Goal: Information Seeking & Learning: Learn about a topic

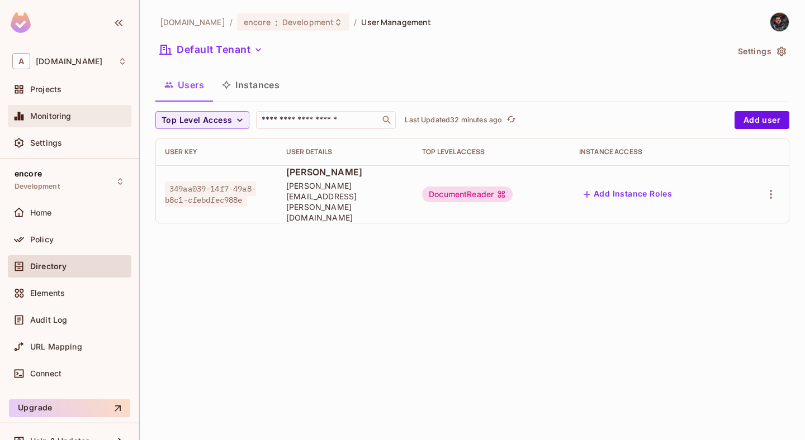
click at [66, 113] on span "Monitoring" at bounding box center [50, 116] width 41 height 9
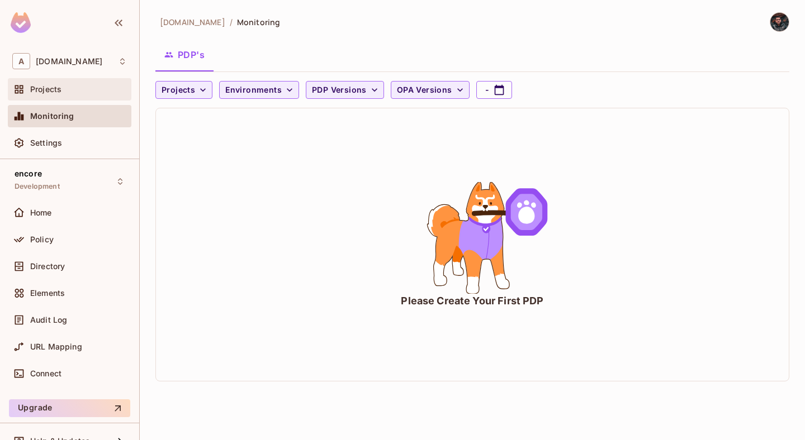
click at [61, 94] on span "Projects" at bounding box center [45, 89] width 31 height 9
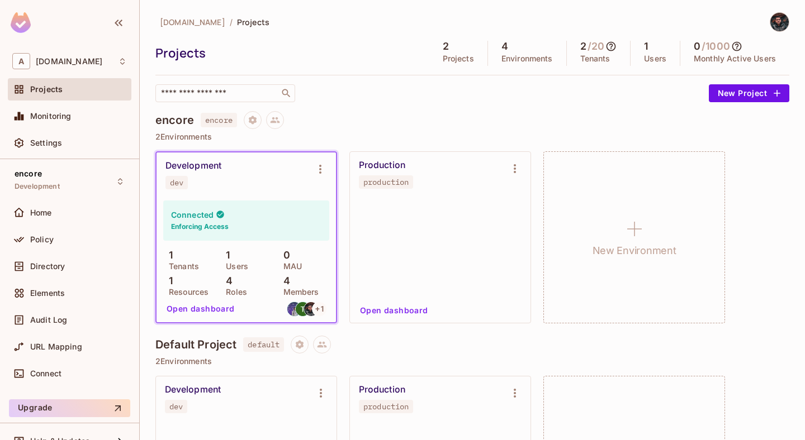
click at [270, 225] on div "Connected Enforcing Access" at bounding box center [246, 221] width 166 height 40
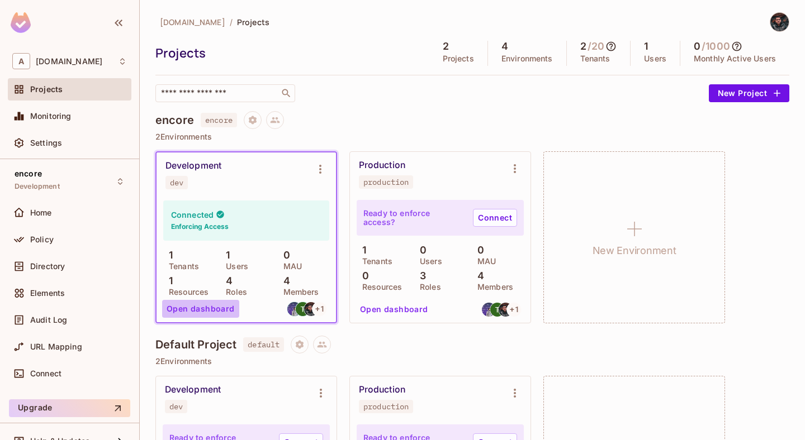
click at [200, 305] on button "Open dashboard" at bounding box center [200, 309] width 77 height 18
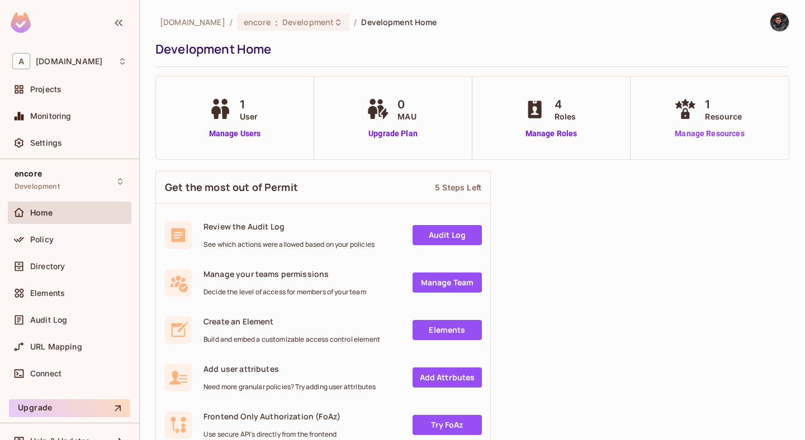
click at [686, 136] on link "Manage Resources" at bounding box center [709, 134] width 76 height 12
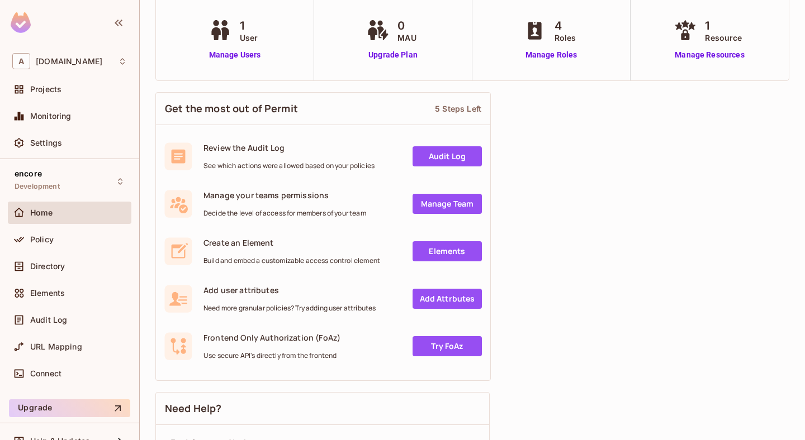
scroll to position [80, 0]
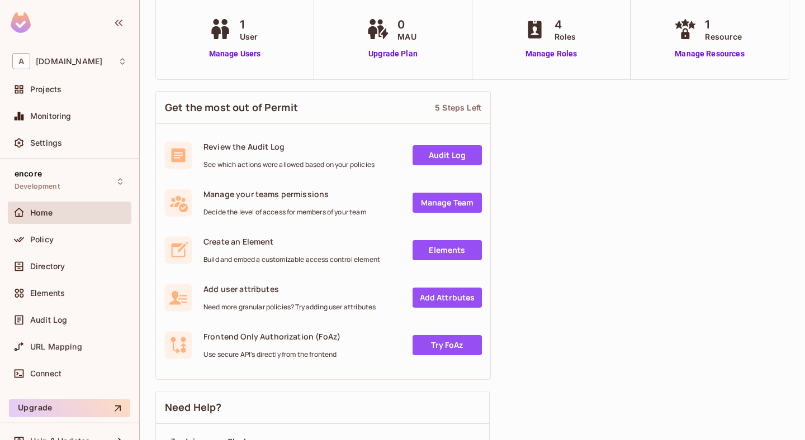
click at [465, 153] on link "Audit Log" at bounding box center [447, 155] width 69 height 20
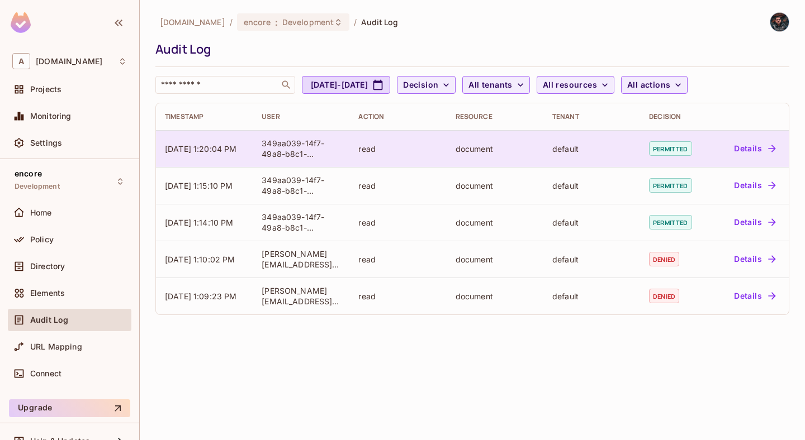
click at [751, 146] on button "Details" at bounding box center [754, 149] width 50 height 18
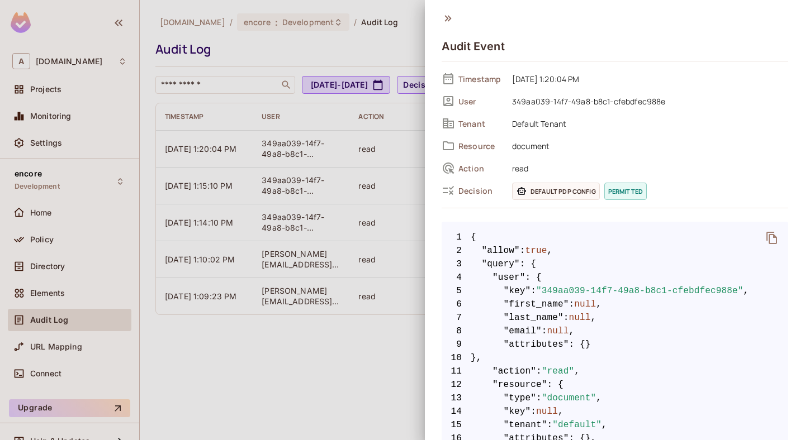
click at [446, 23] on icon at bounding box center [448, 18] width 12 height 12
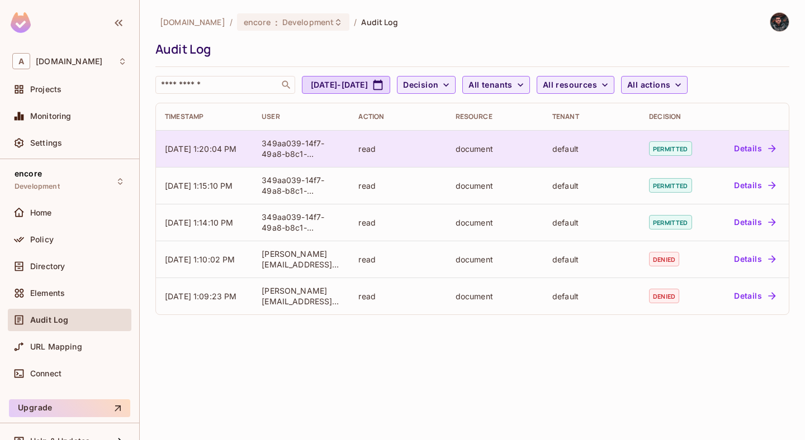
click at [752, 143] on button "Details" at bounding box center [754, 149] width 50 height 18
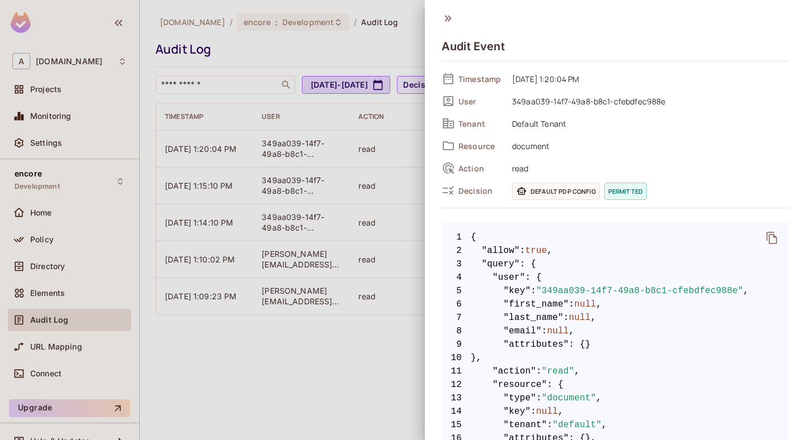
click at [623, 196] on span "permitted" at bounding box center [625, 191] width 42 height 17
click at [454, 22] on div "Audit Event" at bounding box center [615, 41] width 347 height 58
click at [452, 19] on icon at bounding box center [448, 18] width 12 height 12
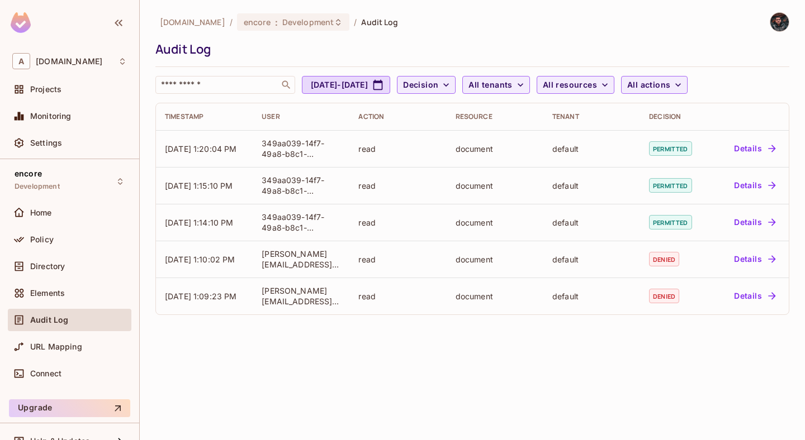
click at [774, 31] on div at bounding box center [775, 22] width 30 height 20
click at [780, 29] on img at bounding box center [779, 22] width 18 height 18
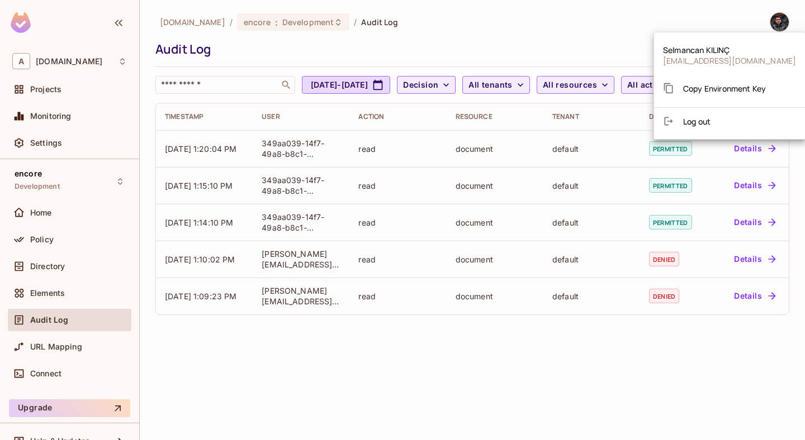
click at [576, 40] on div at bounding box center [402, 220] width 805 height 440
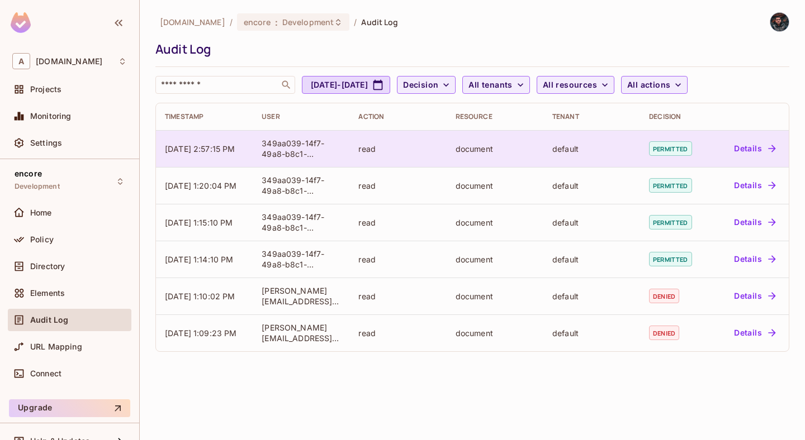
click at [740, 149] on button "Details" at bounding box center [754, 149] width 50 height 18
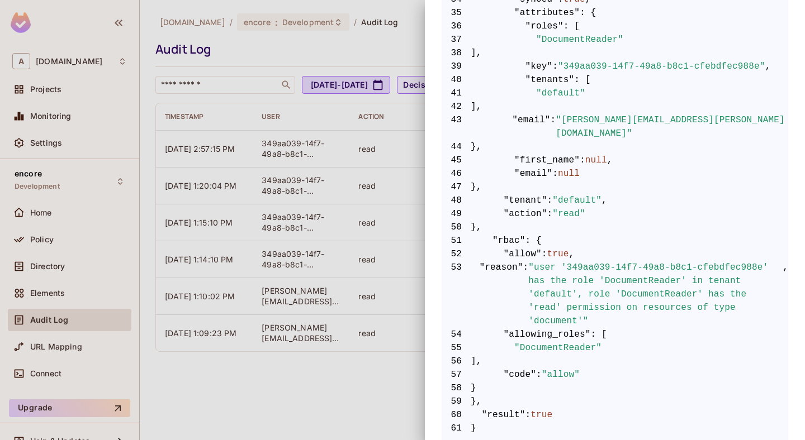
scroll to position [680, 0]
click at [507, 235] on span ""rbac"" at bounding box center [508, 241] width 33 height 13
click at [551, 274] on span ""user '349aa039-14f7-49a8-b8c1-cfebdfec988e' has the role 'DocumentReader' in t…" at bounding box center [655, 295] width 254 height 67
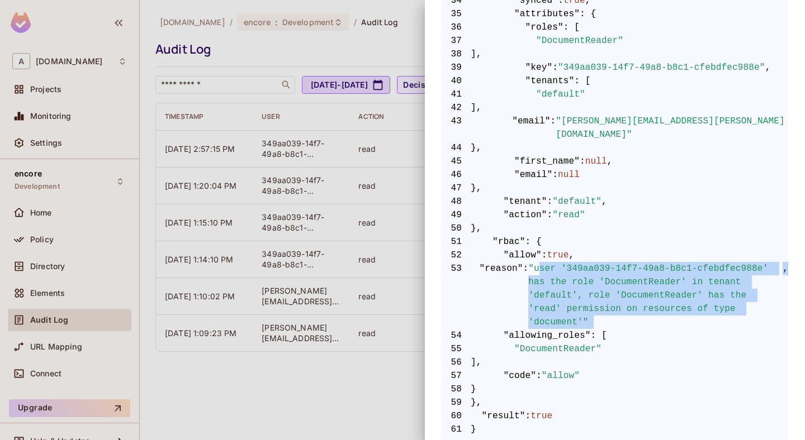
drag, startPoint x: 540, startPoint y: 255, endPoint x: 804, endPoint y: 255, distance: 264.4
click at [804, 255] on div "Audit Event Timestamp 08/29/2025 2:57:15 PM User 349aa039-14f7-49a8-b8c1-cfebdf…" at bounding box center [615, 220] width 380 height 440
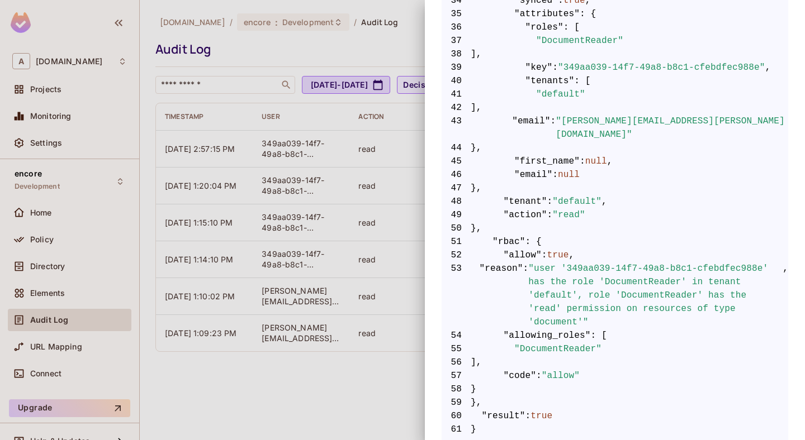
click at [665, 267] on span ""user '349aa039-14f7-49a8-b8c1-cfebdfec988e' has the role 'DocumentReader' in t…" at bounding box center [655, 295] width 254 height 67
drag, startPoint x: 576, startPoint y: 264, endPoint x: 615, endPoint y: 264, distance: 38.6
click at [615, 264] on span ""user '349aa039-14f7-49a8-b8c1-cfebdfec988e' has the role 'DocumentReader' in t…" at bounding box center [655, 295] width 254 height 67
click at [618, 264] on span ""user '349aa039-14f7-49a8-b8c1-cfebdfec988e' has the role 'DocumentReader' in t…" at bounding box center [655, 295] width 254 height 67
drag, startPoint x: 612, startPoint y: 264, endPoint x: 674, endPoint y: 264, distance: 62.0
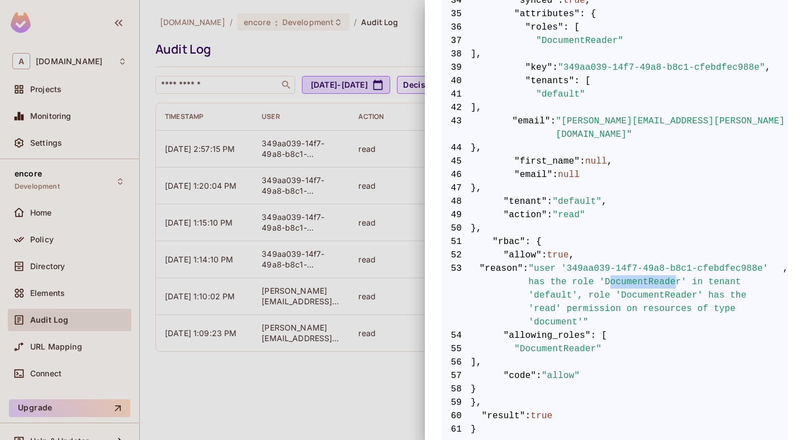
click at [674, 264] on span ""user '349aa039-14f7-49a8-b8c1-cfebdfec988e' has the role 'DocumentReader' in t…" at bounding box center [655, 295] width 254 height 67
click at [732, 269] on span ""user '349aa039-14f7-49a8-b8c1-cfebdfec988e' has the role 'DocumentReader' in t…" at bounding box center [655, 295] width 254 height 67
click at [554, 281] on span ""user '349aa039-14f7-49a8-b8c1-cfebdfec988e' has the role 'DocumentReader' in t…" at bounding box center [655, 295] width 254 height 67
click at [699, 296] on span ""user '349aa039-14f7-49a8-b8c1-cfebdfec988e' has the role 'DocumentReader' in t…" at bounding box center [655, 295] width 254 height 67
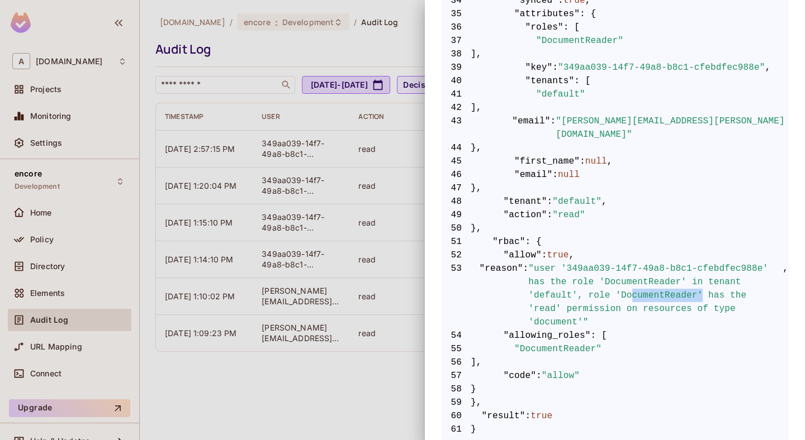
drag, startPoint x: 634, startPoint y: 283, endPoint x: 703, endPoint y: 283, distance: 68.8
click at [703, 283] on span ""user '349aa039-14f7-49a8-b8c1-cfebdfec988e' has the role 'DocumentReader' in t…" at bounding box center [655, 295] width 254 height 67
click at [542, 299] on span ""user '349aa039-14f7-49a8-b8c1-cfebdfec988e' has the role 'DocumentReader' in t…" at bounding box center [655, 295] width 254 height 67
drag, startPoint x: 626, startPoint y: 293, endPoint x: 635, endPoint y: 304, distance: 13.9
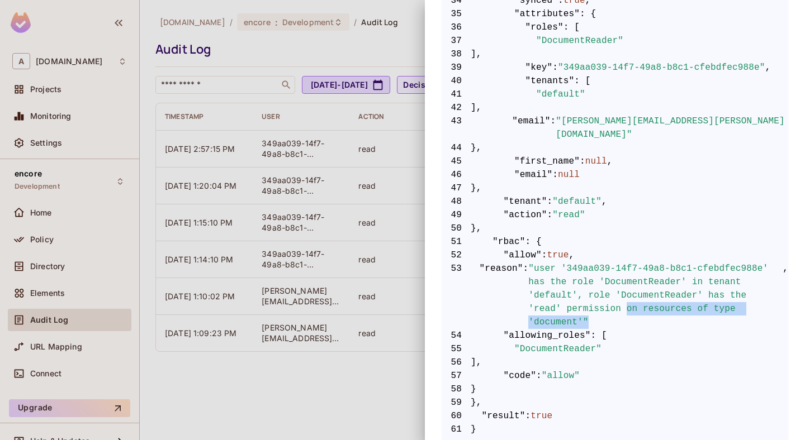
click at [635, 304] on span ""user '349aa039-14f7-49a8-b8c1-cfebdfec988e' has the role 'DocumentReader' in t…" at bounding box center [655, 295] width 254 height 67
click at [555, 302] on span ""user '349aa039-14f7-49a8-b8c1-cfebdfec988e' has the role 'DocumentReader' in t…" at bounding box center [655, 295] width 254 height 67
click at [569, 235] on span "51 "rbac" : {" at bounding box center [615, 241] width 347 height 13
click at [569, 249] on span "true" at bounding box center [558, 255] width 22 height 13
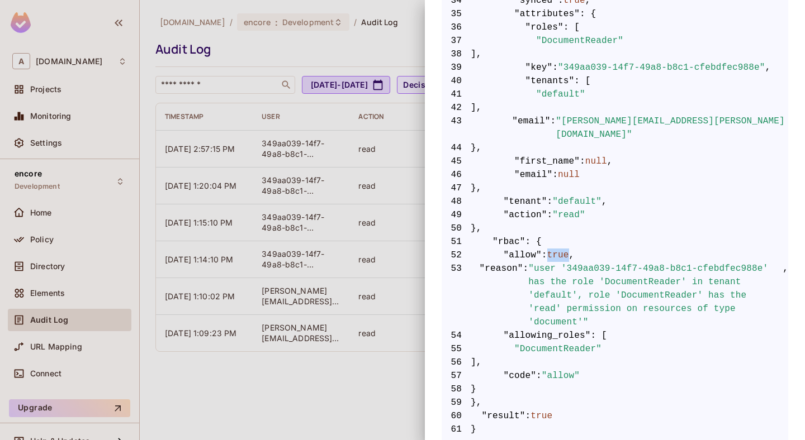
click at [569, 249] on span "true" at bounding box center [558, 255] width 22 height 13
click at [505, 262] on span ""reason"" at bounding box center [502, 295] width 44 height 67
click at [635, 262] on span ""user '349aa039-14f7-49a8-b8c1-cfebdfec988e' has the role 'DocumentReader' in t…" at bounding box center [655, 295] width 254 height 67
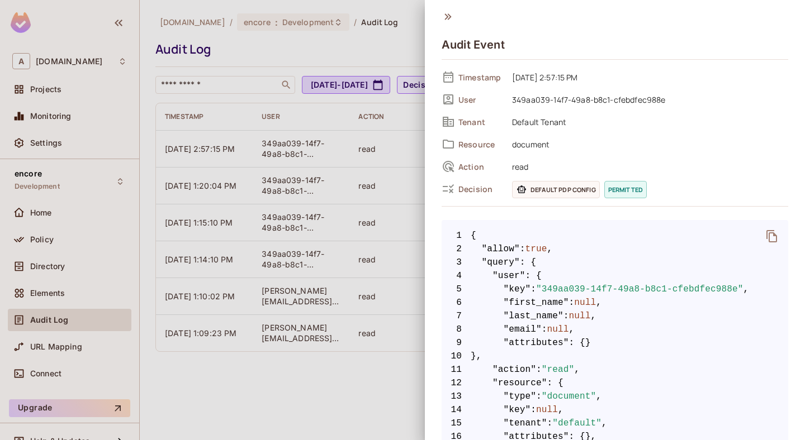
scroll to position [0, 0]
